Goal: Share content: Share content

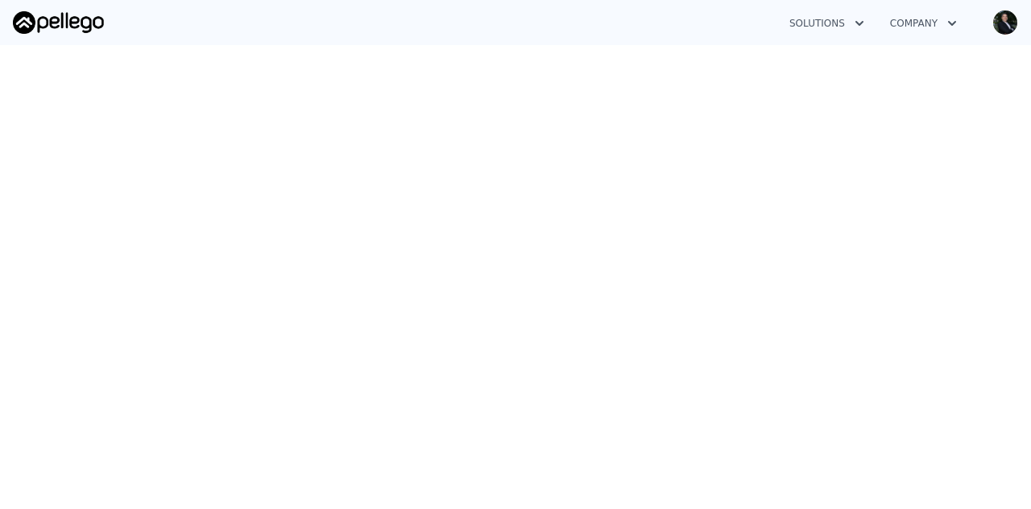
scroll to position [304, 0]
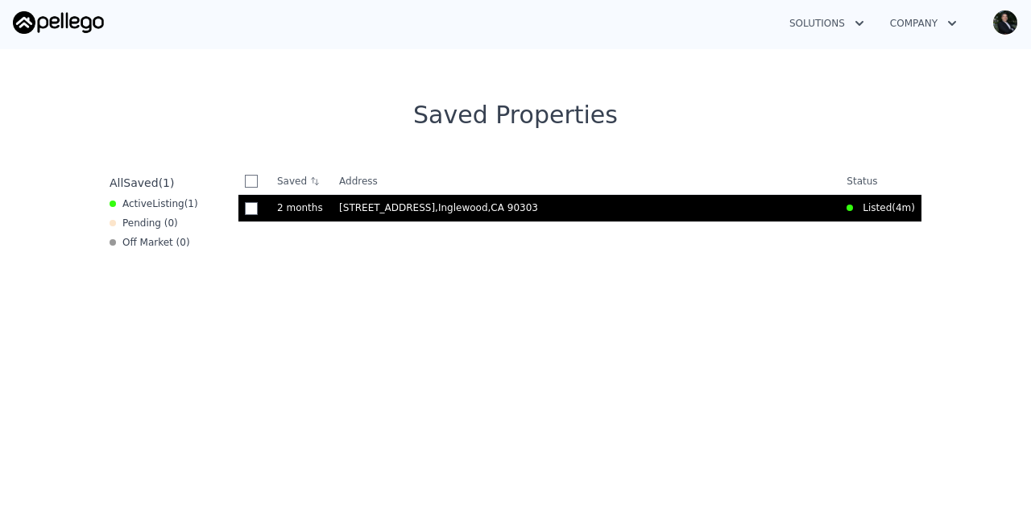
click at [435, 208] on span ", Inglewood , [GEOGRAPHIC_DATA] 90303" at bounding box center [489, 207] width 109 height 11
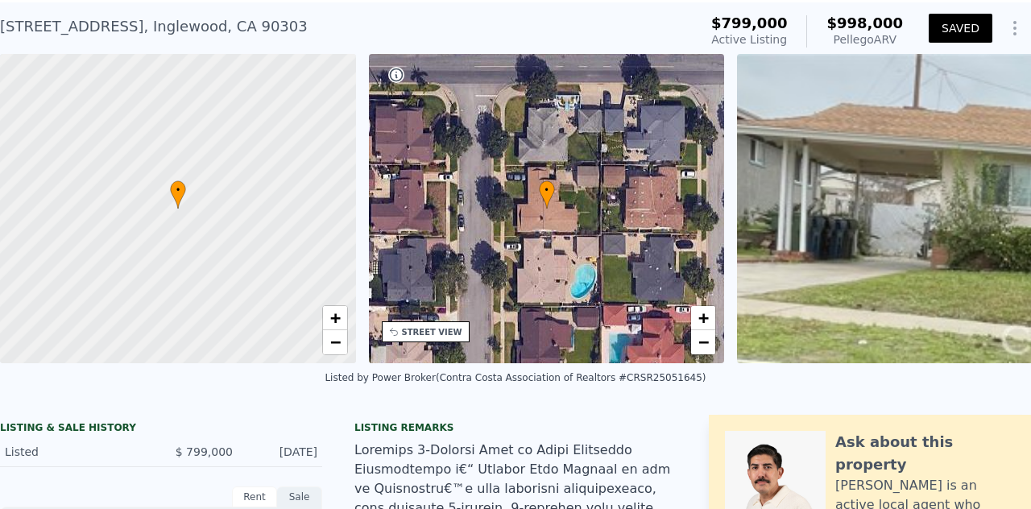
scroll to position [6, 0]
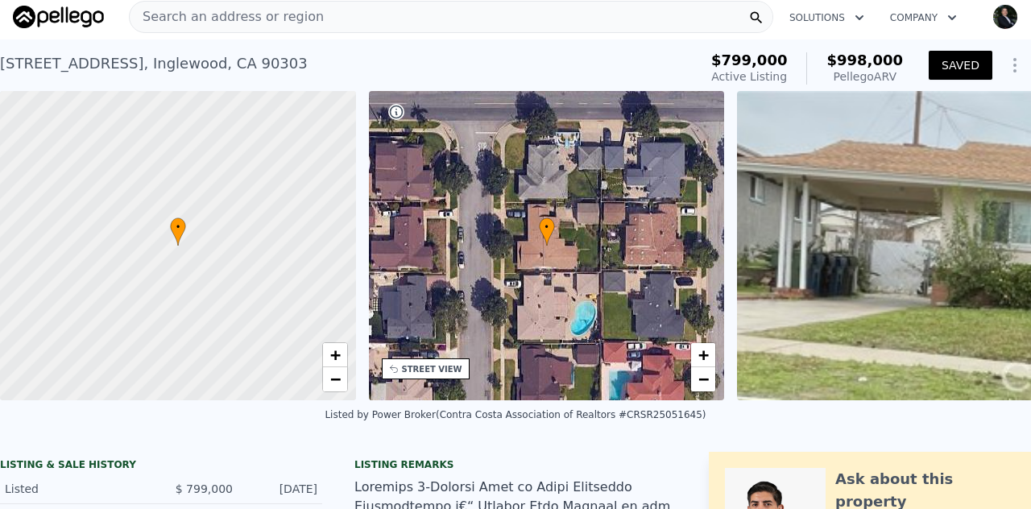
click at [944, 14] on icon "button" at bounding box center [952, 17] width 16 height 19
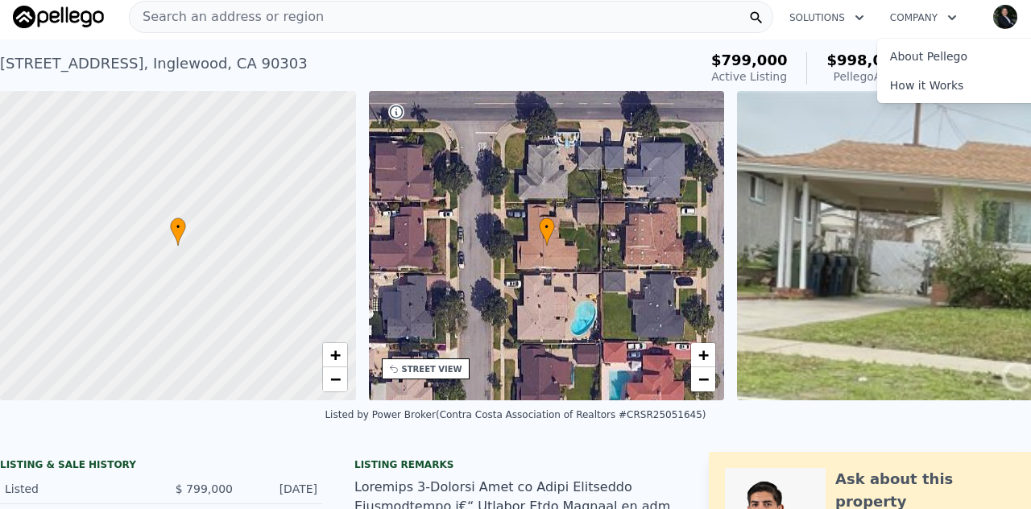
click at [944, 14] on icon "button" at bounding box center [952, 17] width 16 height 19
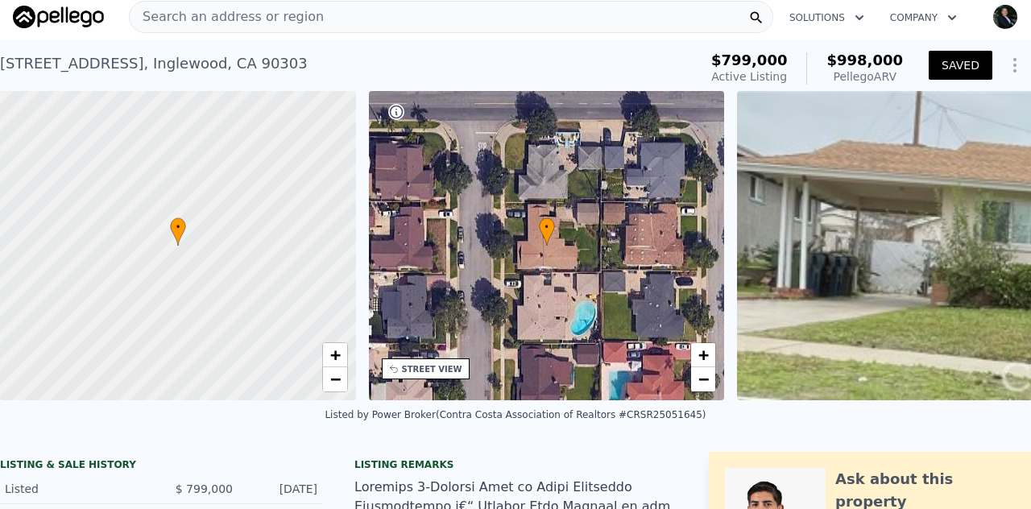
click at [1006, 68] on icon "Show Options" at bounding box center [1014, 65] width 19 height 19
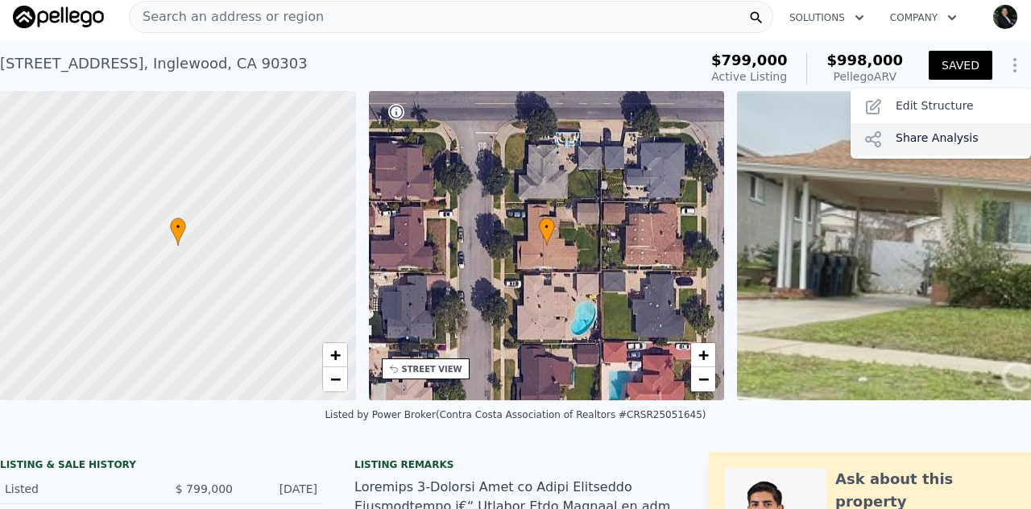
click at [900, 141] on div "Share Analysis" at bounding box center [940, 139] width 180 height 32
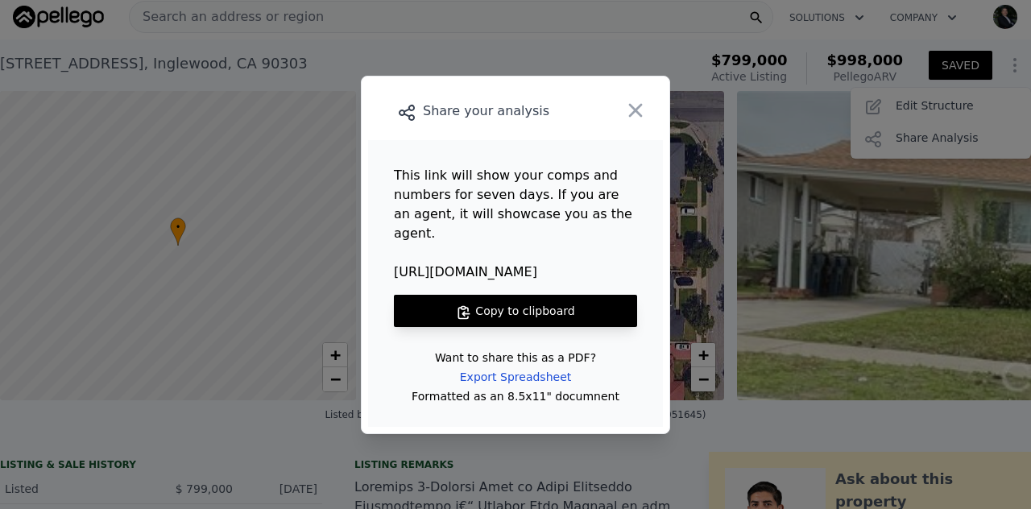
click at [504, 308] on button "Copy to clipboard" at bounding box center [515, 311] width 243 height 32
